Goal: Contribute content

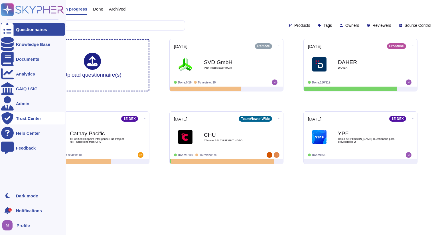
click at [11, 116] on div at bounding box center [7, 118] width 13 height 13
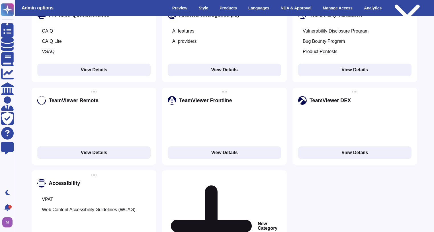
scroll to position [1034, 0]
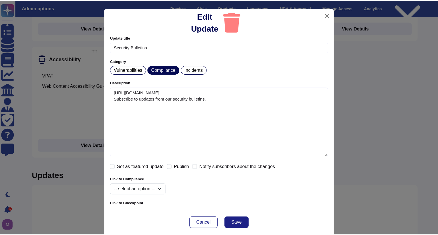
scroll to position [1031, 0]
type textarea "[URL][DOMAIN_NAME] Subscribe to updates from our security bulletins."
checkbox input "true"
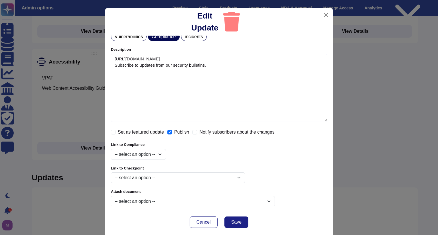
scroll to position [11, 0]
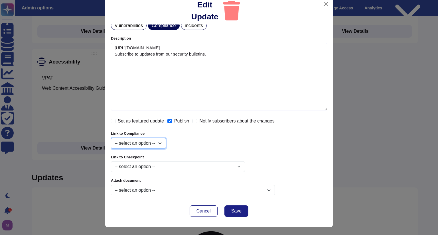
click at [148, 144] on select "-- select an option -- hipaa gdpr ccpa iso27001 tisax iso9001 csa_star" at bounding box center [138, 143] width 55 height 11
click at [208, 144] on div "Link to Compliance -- select an option -- hipaa gdpr ccpa iso27001 tisax iso900…" at bounding box center [219, 140] width 216 height 17
click at [206, 157] on label "Link to Checkpoint" at bounding box center [219, 158] width 216 height 4
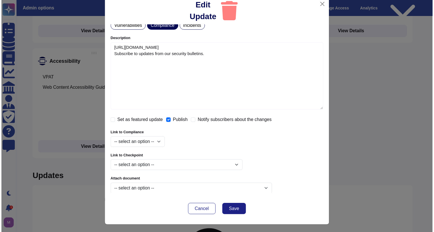
scroll to position [0, 0]
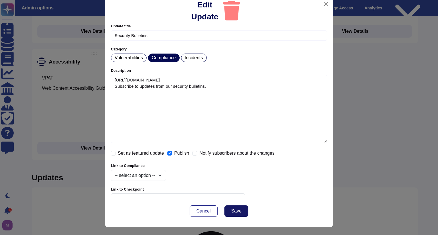
click at [241, 213] on button "Save" at bounding box center [236, 210] width 24 height 11
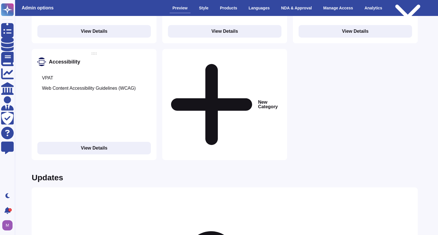
checkbox input "false"
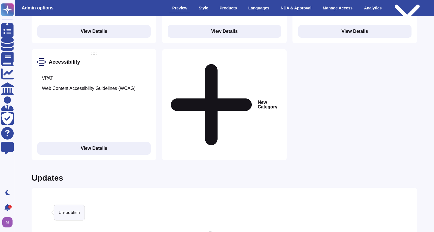
drag, startPoint x: 88, startPoint y: 191, endPoint x: 32, endPoint y: 190, distance: 56.2
